Goal: Check status: Check status

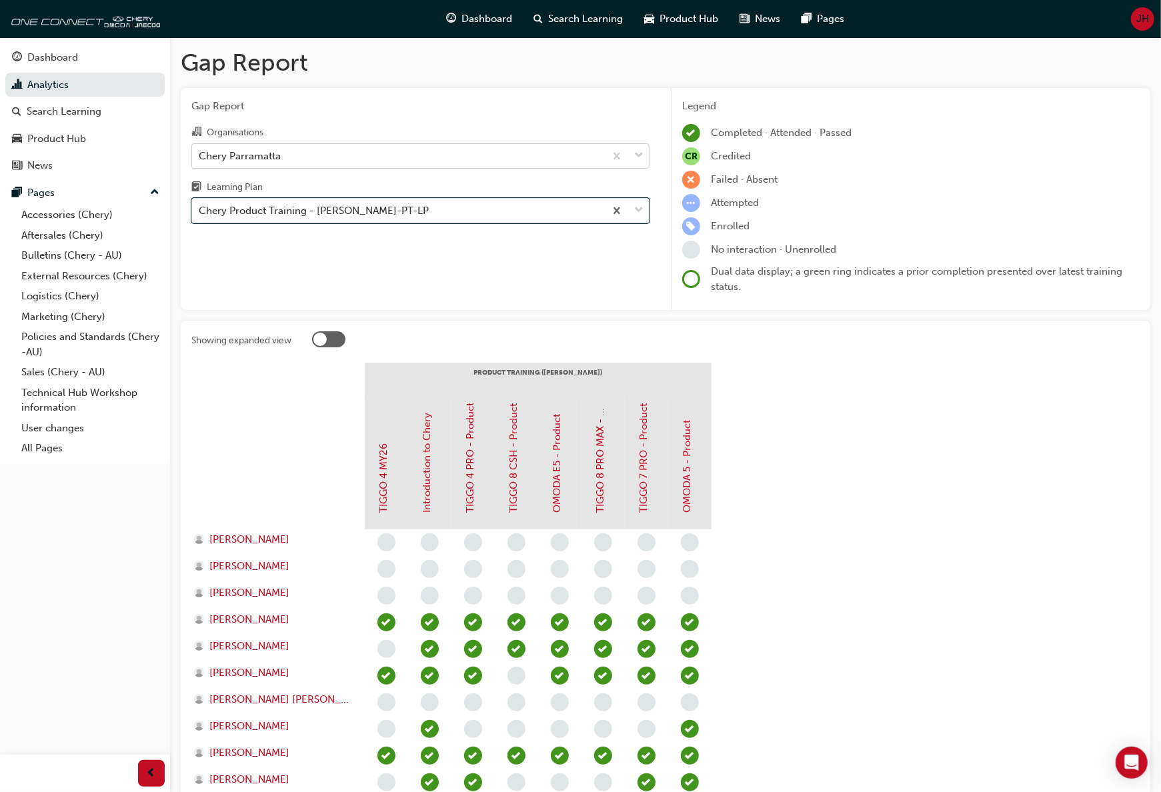
click at [641, 153] on span "down-icon" at bounding box center [638, 155] width 9 height 17
click at [200, 153] on input "Organisations Chery Parramatta" at bounding box center [199, 154] width 1 height 11
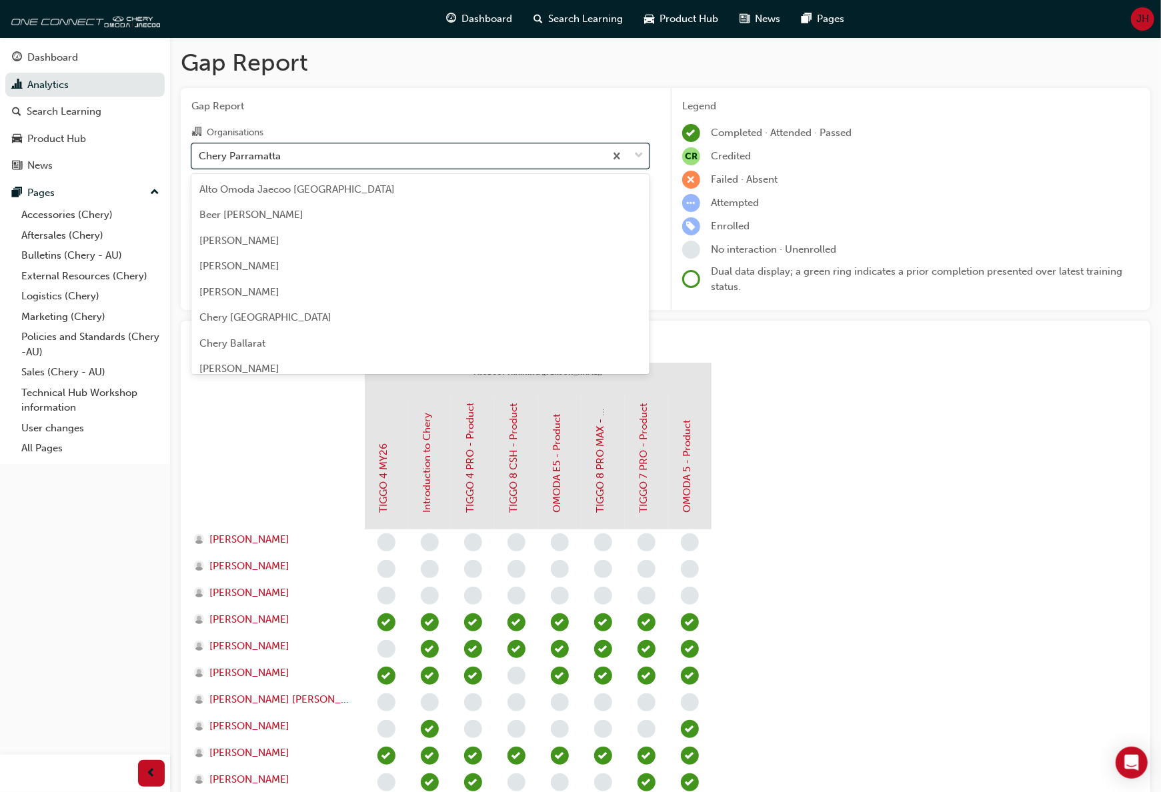
scroll to position [1660, 0]
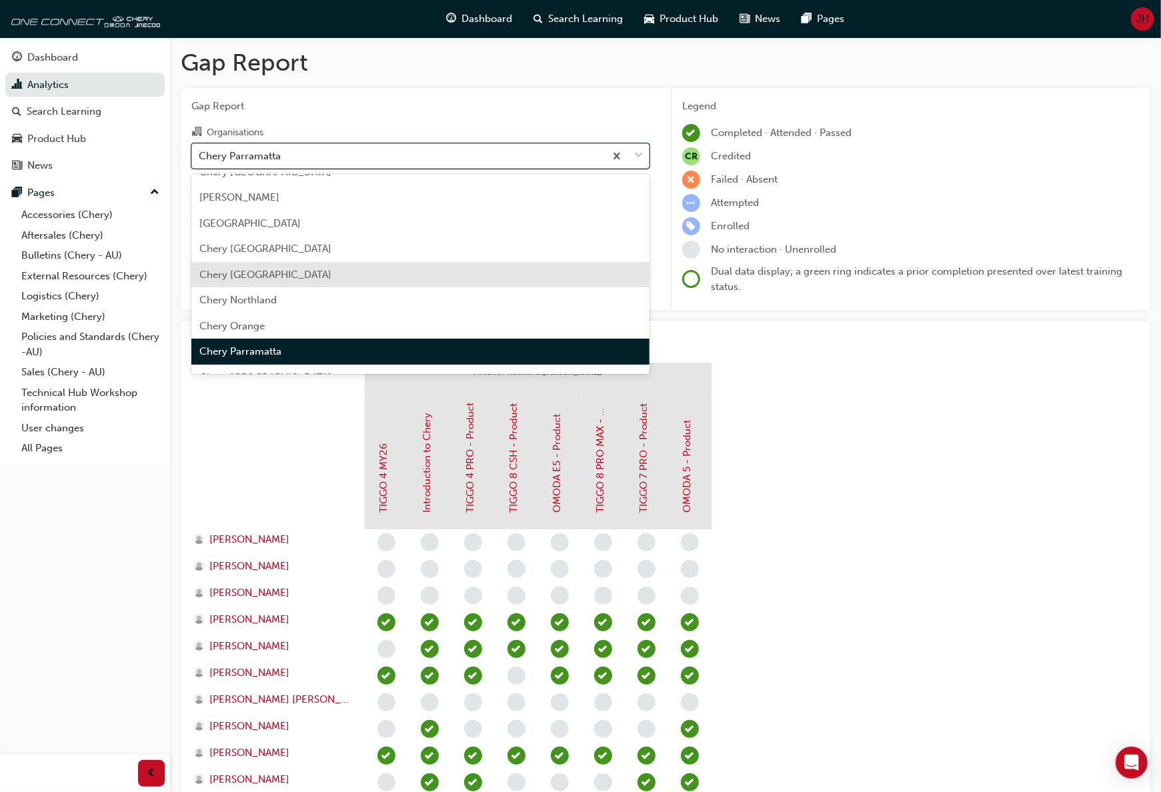
click at [408, 270] on div "Chery [GEOGRAPHIC_DATA]" at bounding box center [420, 275] width 458 height 26
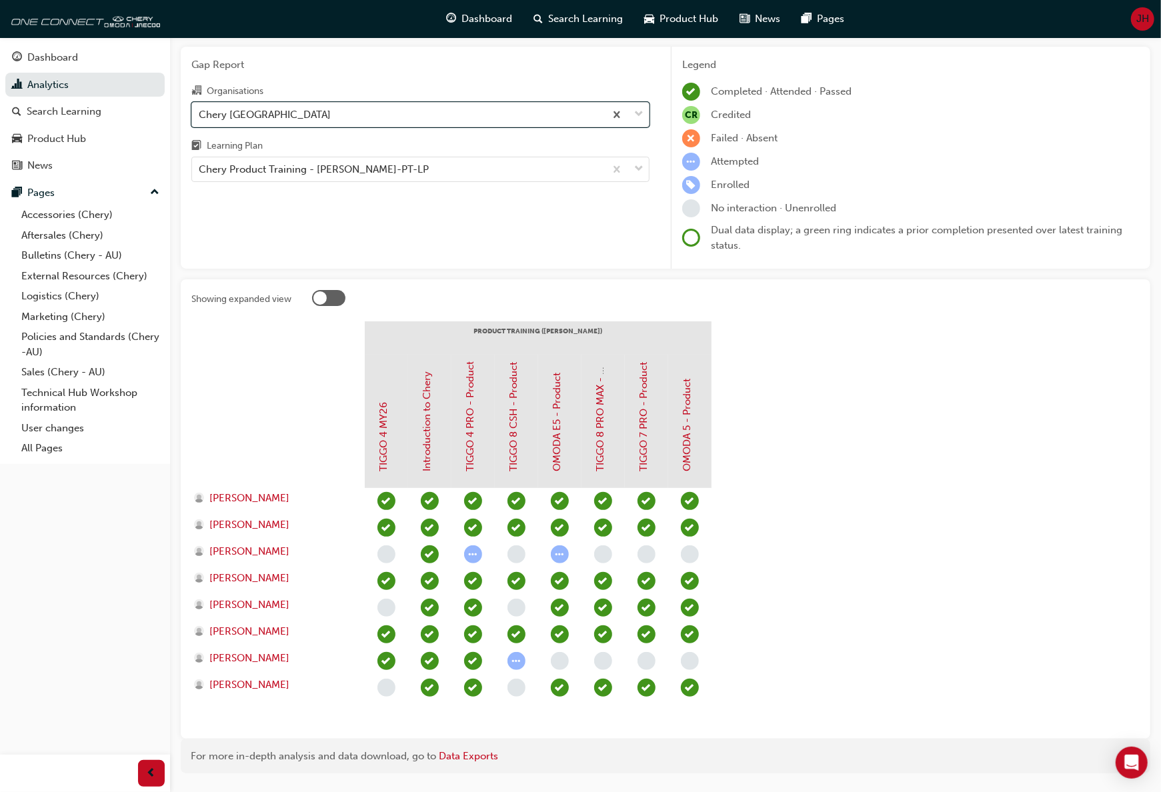
scroll to position [77, 0]
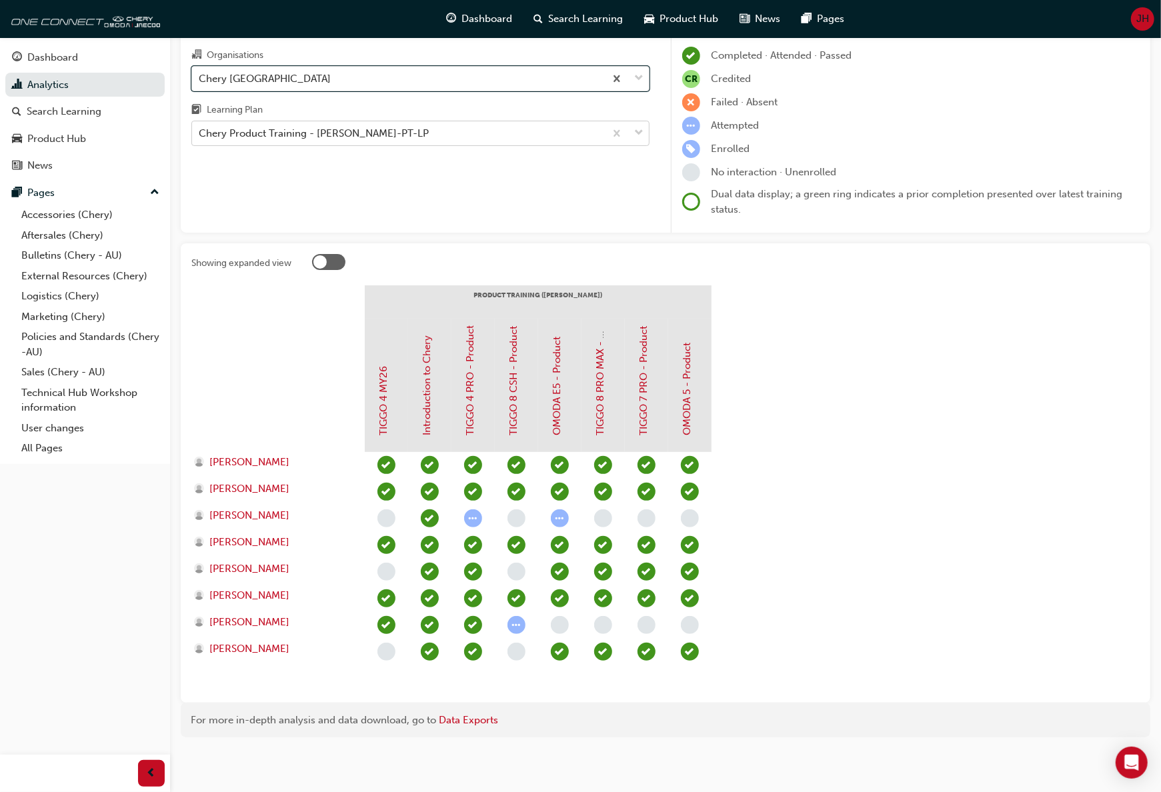
click at [641, 133] on span "down-icon" at bounding box center [638, 133] width 9 height 17
click at [200, 133] on input "Learning Plan Chery Product Training - [PERSON_NAME]-PT-LP" at bounding box center [199, 132] width 1 height 11
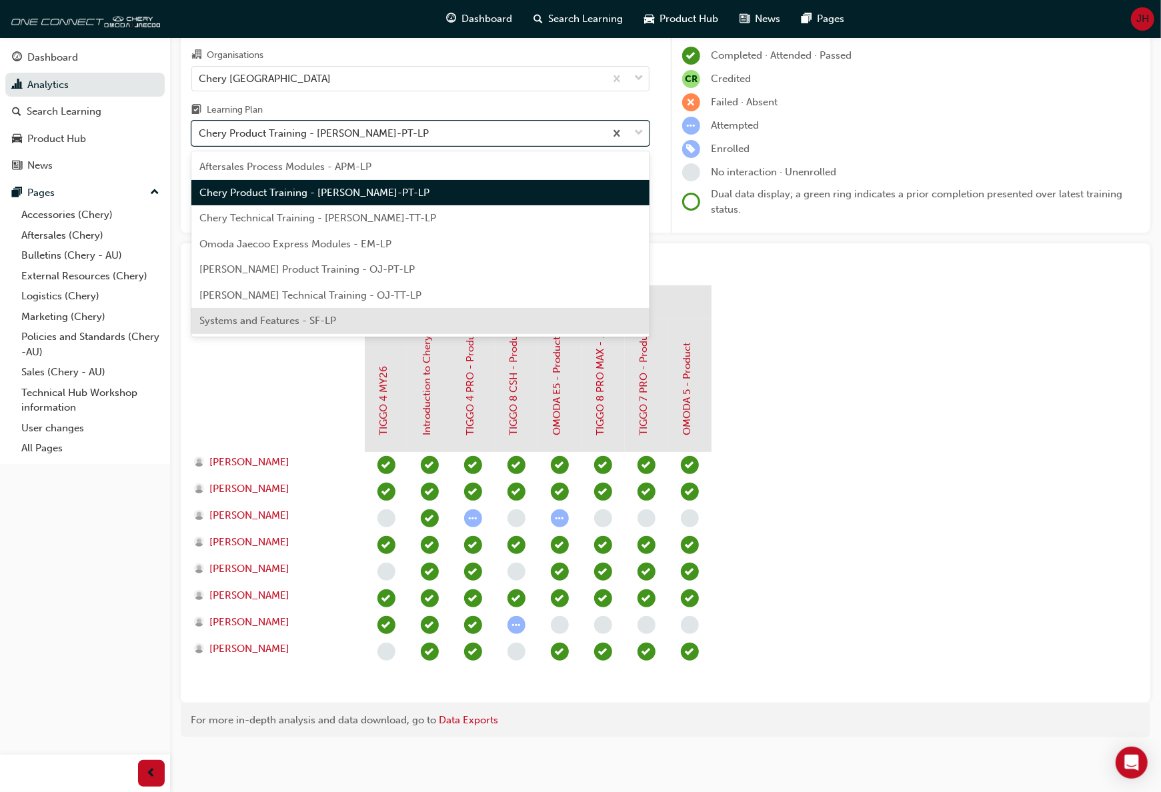
click at [423, 325] on div "Systems and Features - SF-LP" at bounding box center [420, 321] width 458 height 26
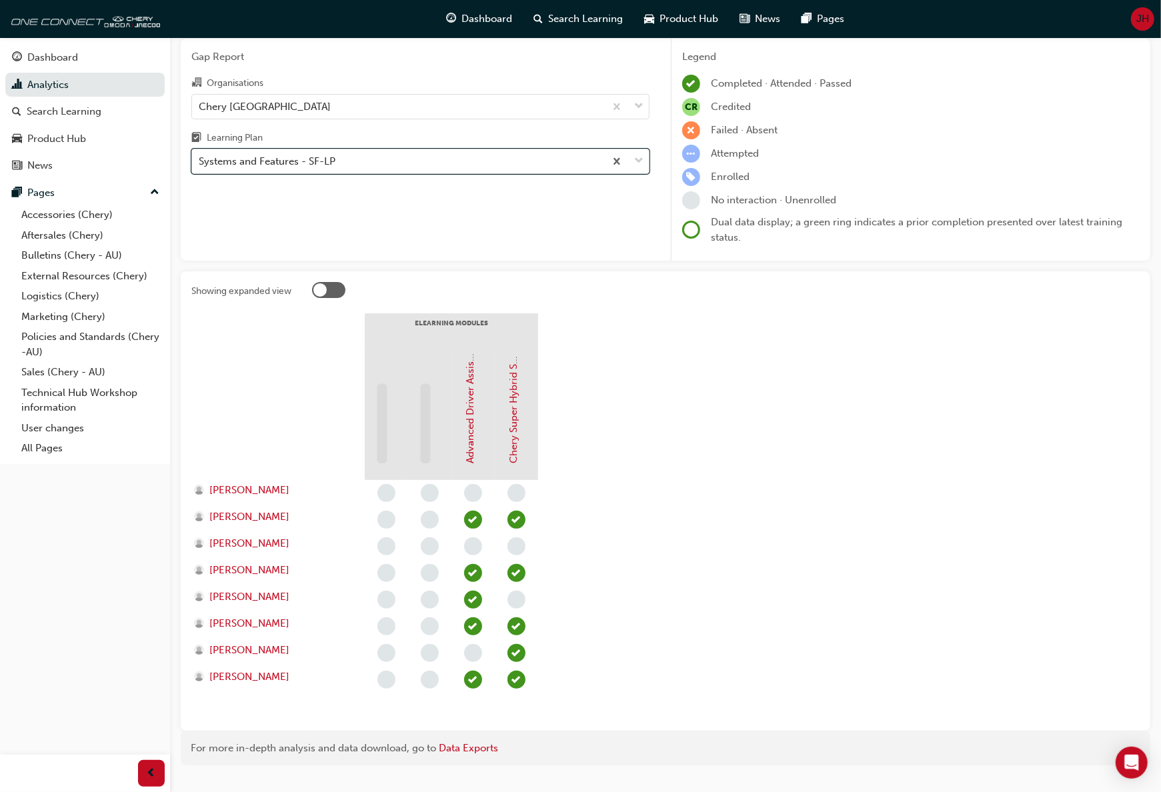
scroll to position [77, 0]
